Goal: Navigation & Orientation: Understand site structure

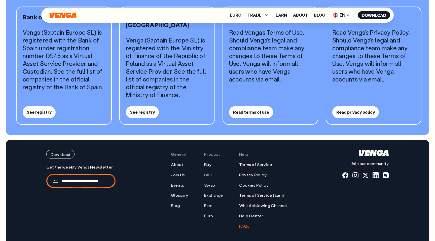
scroll to position [504, 0]
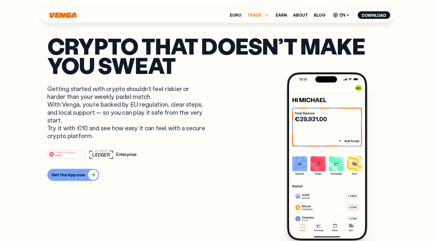
click at [259, 14] on span "TRADE" at bounding box center [254, 15] width 14 height 4
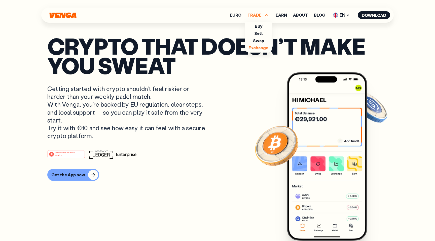
click at [262, 48] on link "Exchange" at bounding box center [258, 47] width 20 height 5
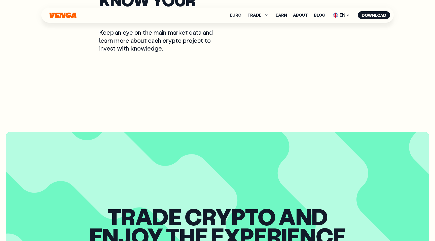
scroll to position [610, 0]
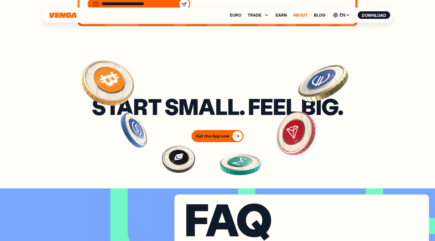
scroll to position [1918, 0]
click at [301, 16] on link "About" at bounding box center [300, 15] width 15 height 4
